Goal: Task Accomplishment & Management: Use online tool/utility

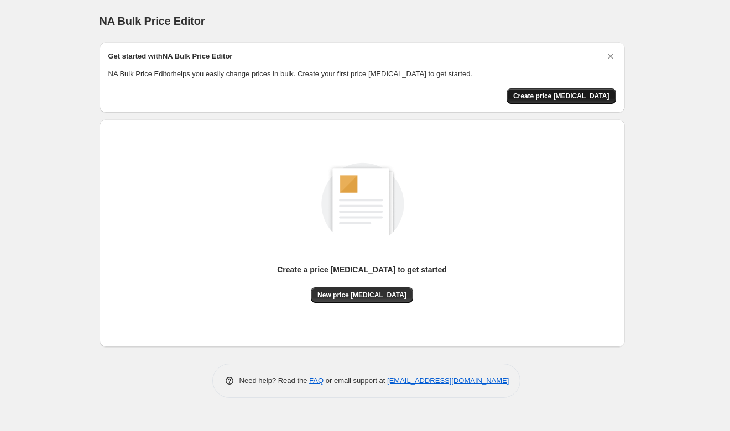
click at [563, 95] on span "Create price change job" at bounding box center [561, 96] width 96 height 9
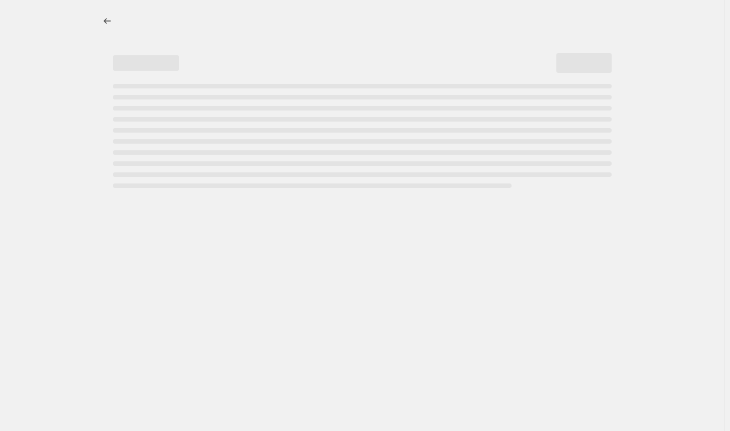
select select "percentage"
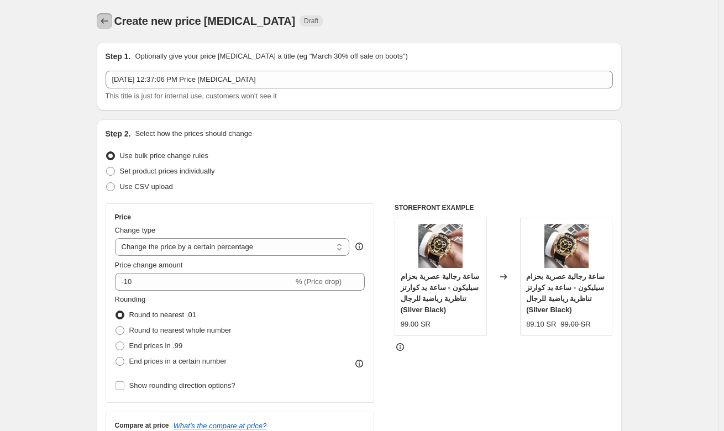
click at [107, 23] on icon "Price change jobs" at bounding box center [104, 20] width 11 height 11
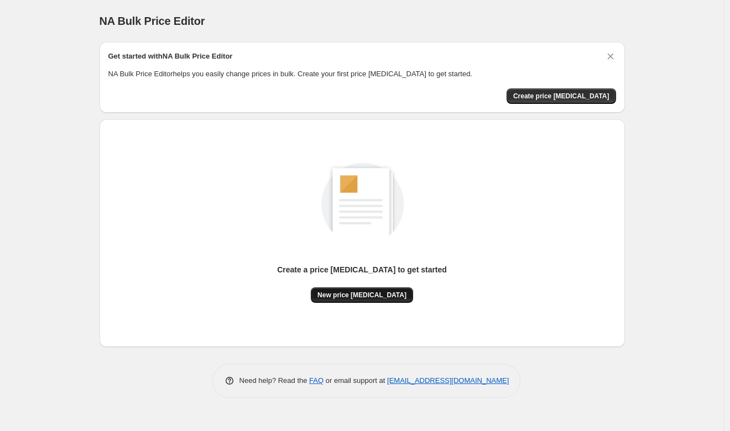
click at [359, 295] on span "New price change job" at bounding box center [361, 295] width 89 height 9
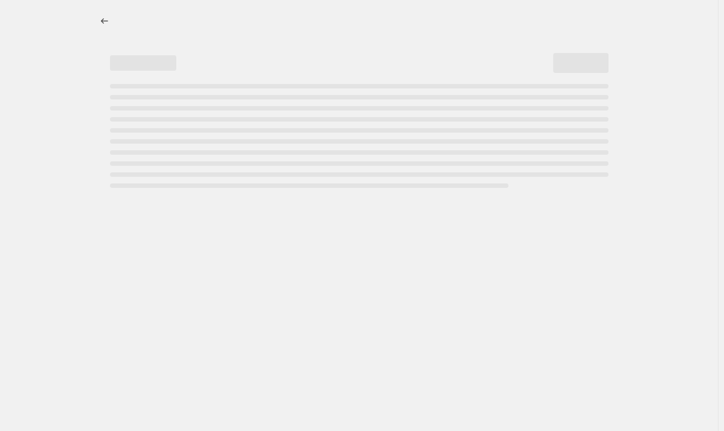
select select "percentage"
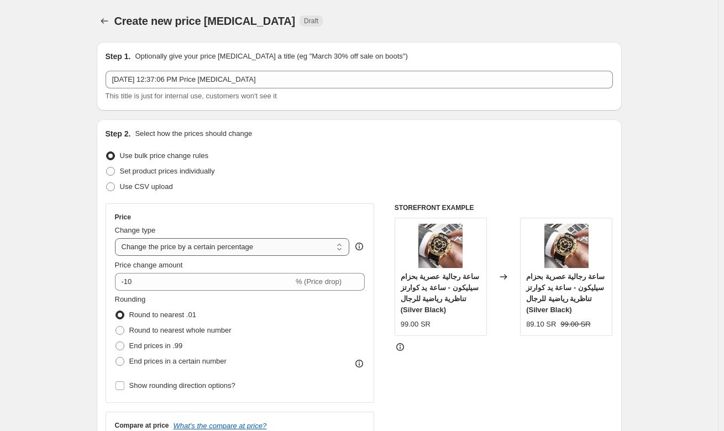
click at [300, 248] on select "Change the price to a certain amount Change the price by a certain amount Chang…" at bounding box center [232, 247] width 235 height 18
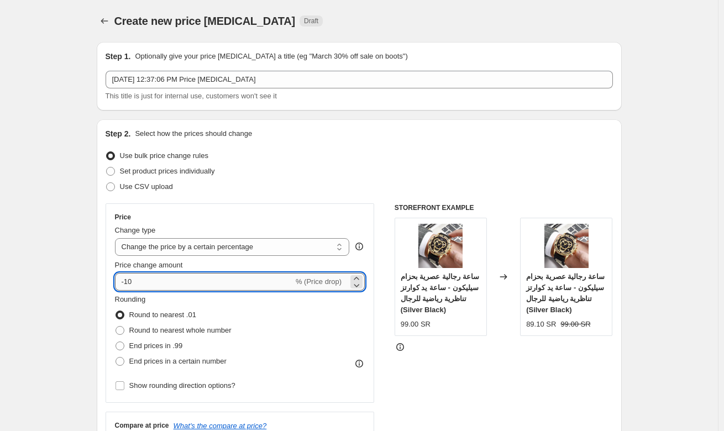
click at [285, 284] on input "-10" at bounding box center [204, 282] width 179 height 18
click at [358, 280] on icon at bounding box center [356, 285] width 11 height 11
click at [358, 279] on icon at bounding box center [356, 278] width 5 height 3
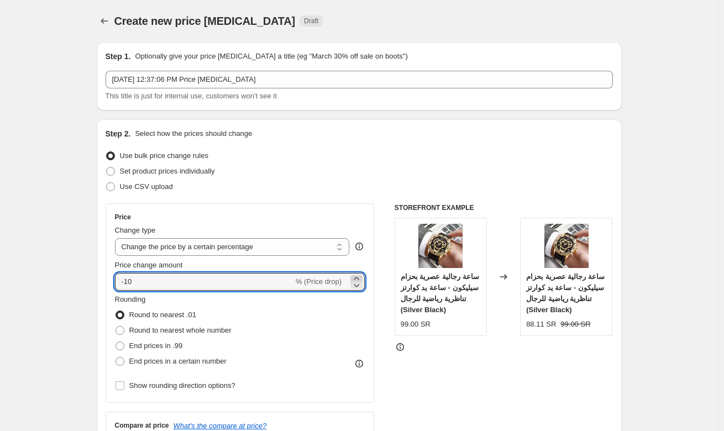
click at [358, 279] on icon at bounding box center [356, 278] width 5 height 3
click at [358, 278] on icon at bounding box center [356, 278] width 11 height 11
click at [358, 278] on icon at bounding box center [356, 278] width 5 height 3
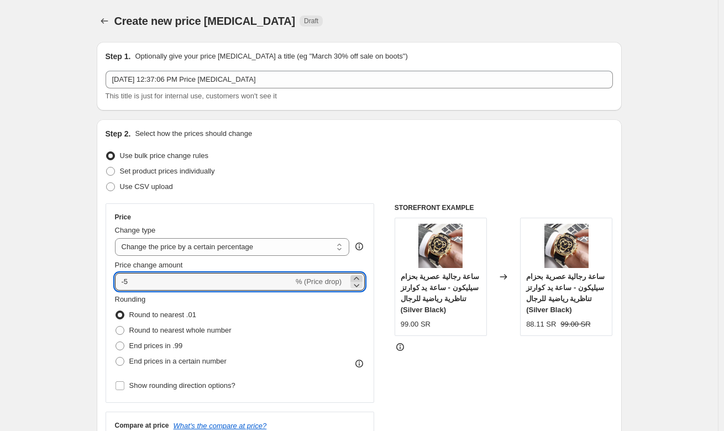
click at [358, 278] on icon at bounding box center [356, 278] width 5 height 3
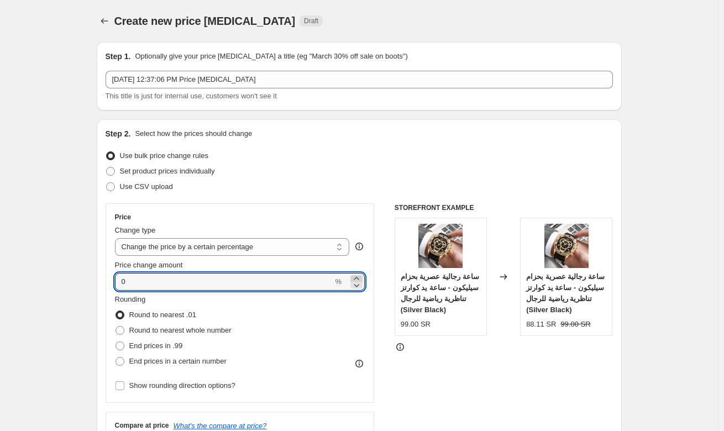
click at [358, 278] on icon at bounding box center [356, 278] width 5 height 3
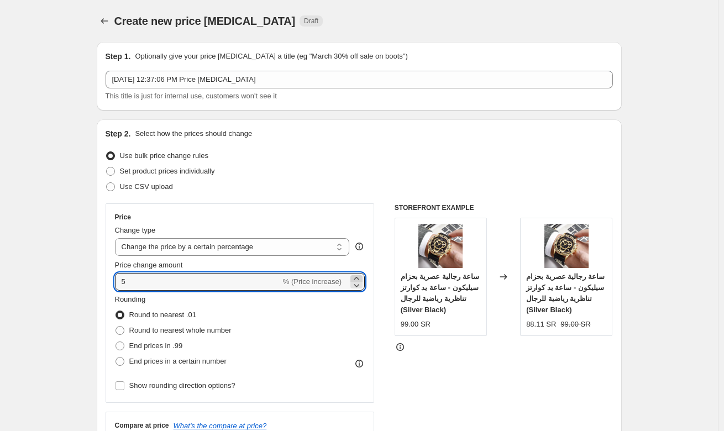
click at [358, 278] on icon at bounding box center [356, 278] width 5 height 3
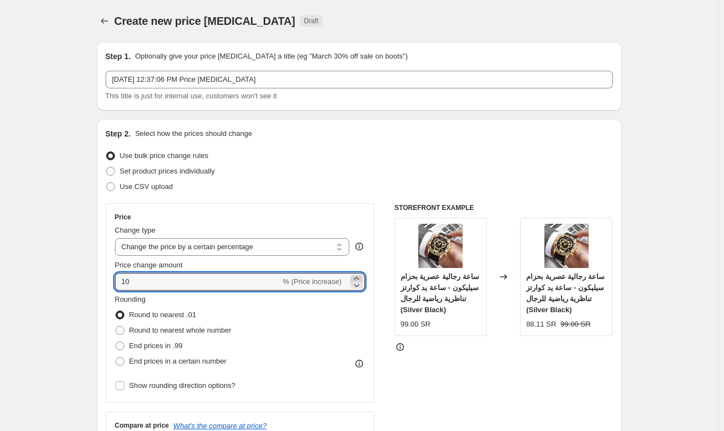
click at [358, 278] on icon at bounding box center [356, 278] width 5 height 3
drag, startPoint x: 153, startPoint y: 285, endPoint x: 102, endPoint y: 284, distance: 50.9
click at [102, 284] on div "Step 2. Select how the prices should change Use bulk price change rules Set pro…" at bounding box center [359, 313] width 525 height 388
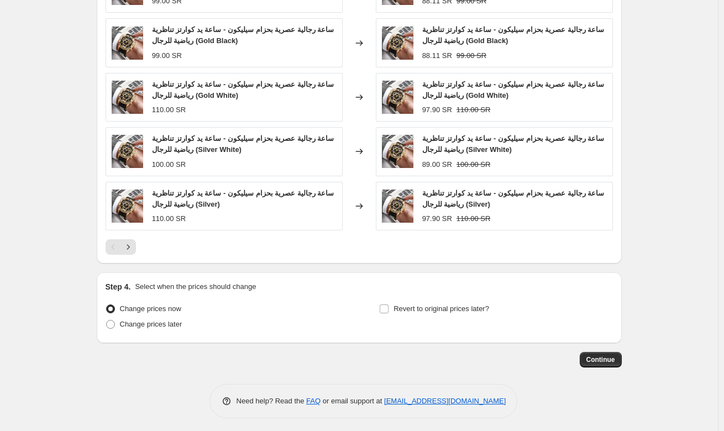
scroll to position [692, 0]
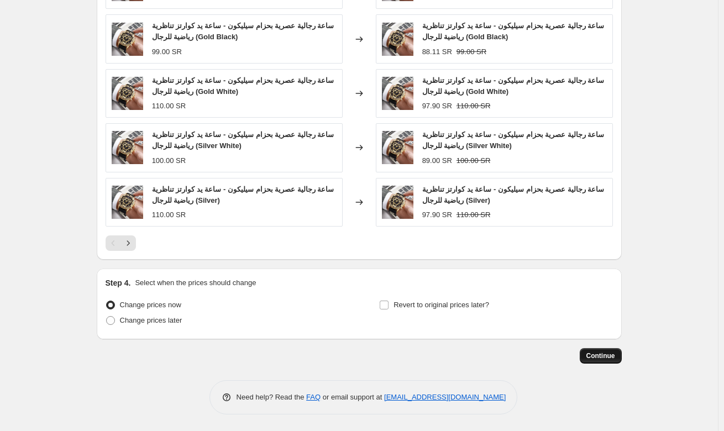
type input "100"
click at [612, 357] on span "Continue" at bounding box center [601, 356] width 29 height 9
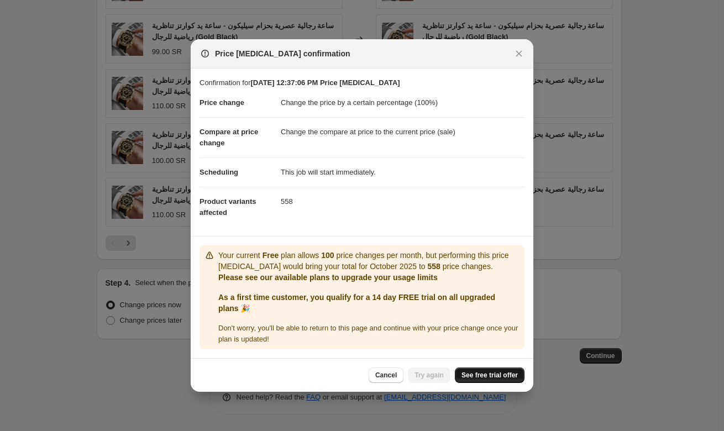
click at [472, 378] on span "See free trial offer" at bounding box center [490, 375] width 56 height 9
click at [518, 55] on icon "Close" at bounding box center [519, 54] width 6 height 6
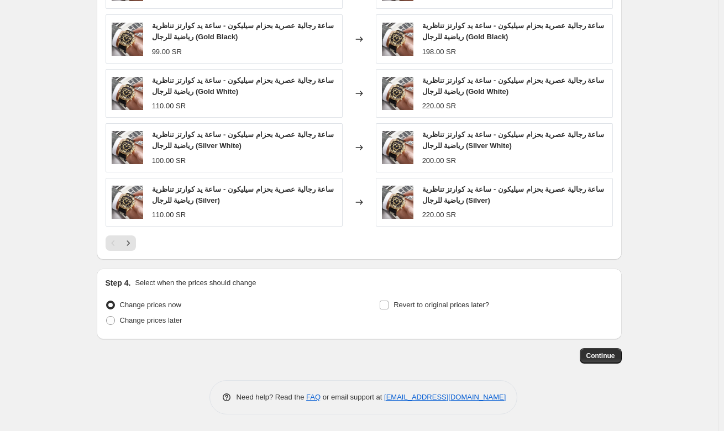
click at [519, 49] on div "198.00 SR" at bounding box center [514, 51] width 185 height 11
click at [511, 30] on span "ساعة رجالية عصرية بحزام سيليكون - ساعة يد كوارتز تناظرية رياضية للرجال (Gold Bl…" at bounding box center [513, 31] width 182 height 19
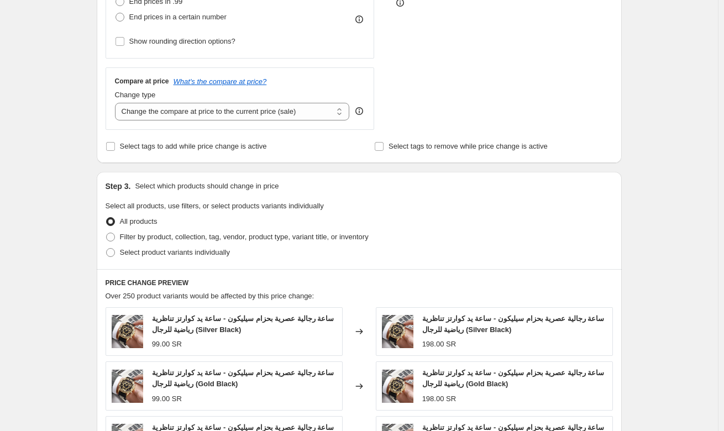
scroll to position [250, 0]
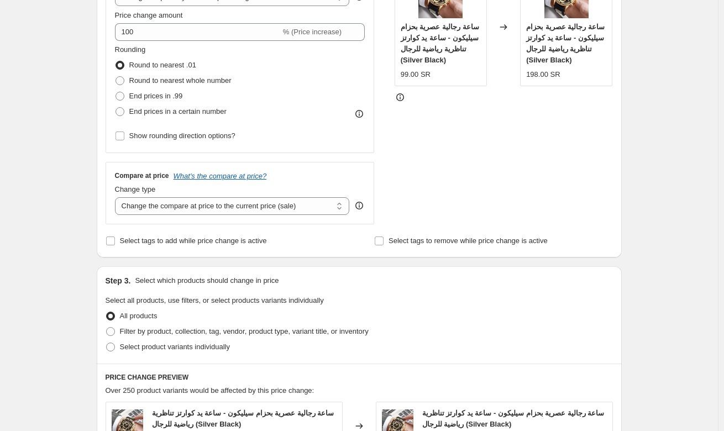
click at [145, 114] on span "End prices in a certain number" at bounding box center [177, 111] width 97 height 8
click at [116, 108] on input "End prices in a certain number" at bounding box center [116, 107] width 1 height 1
radio input "true"
click at [122, 112] on span at bounding box center [120, 111] width 9 height 9
click at [116, 108] on input "End prices in a certain number" at bounding box center [116, 107] width 1 height 1
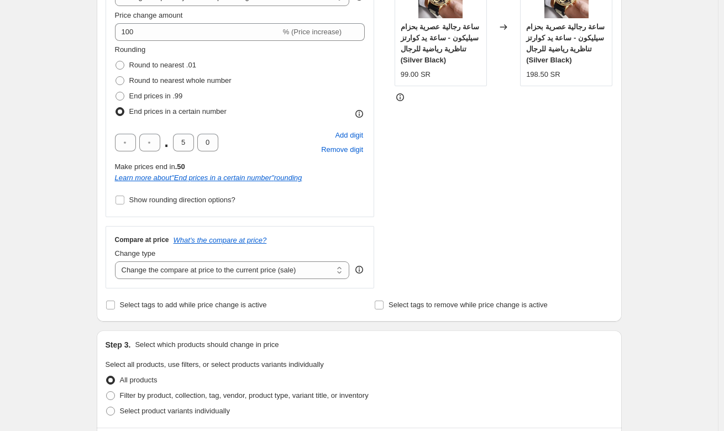
click at [122, 100] on span at bounding box center [120, 96] width 9 height 9
click at [116, 92] on input "End prices in .99" at bounding box center [116, 92] width 1 height 1
radio input "true"
click at [123, 96] on span at bounding box center [120, 96] width 9 height 9
click at [116, 92] on input "End prices in .99" at bounding box center [116, 92] width 1 height 1
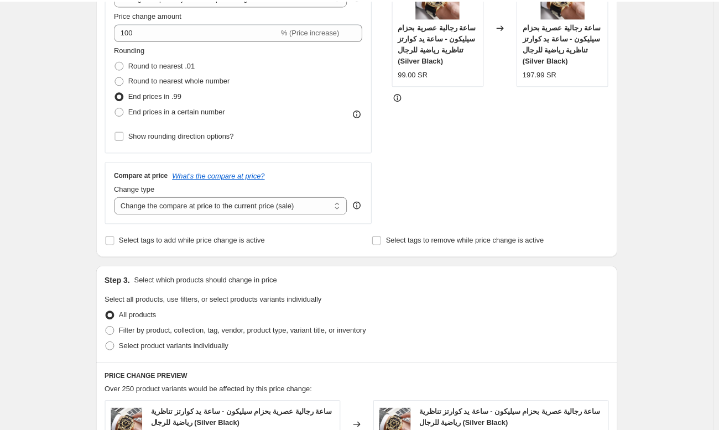
scroll to position [29, 0]
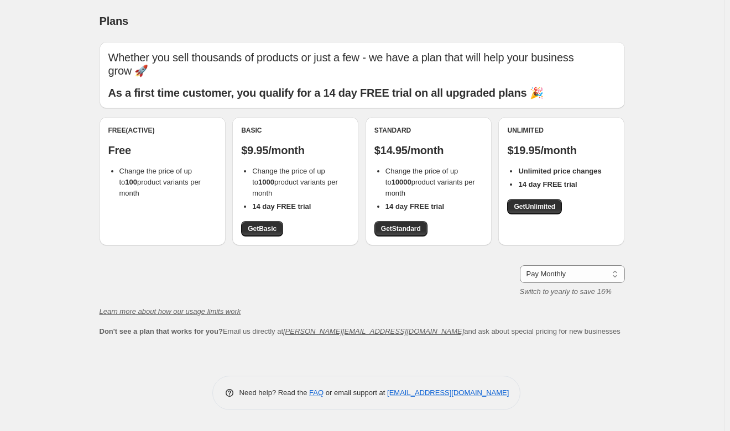
click at [149, 169] on span "Change the price of up to 100 product variants per month" at bounding box center [159, 182] width 81 height 30
